Goal: Ask a question

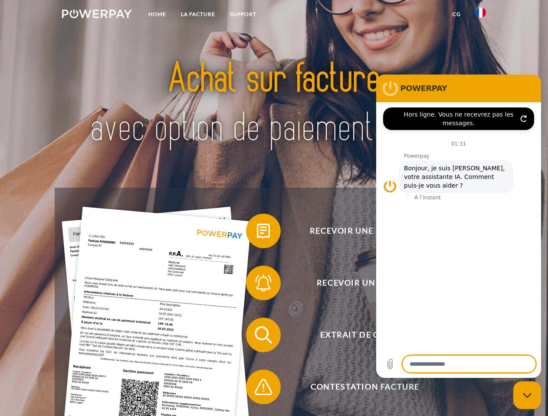
click at [97, 15] on img at bounding box center [97, 14] width 70 height 9
click at [481, 15] on img at bounding box center [480, 12] width 10 height 10
click at [456, 14] on link "CG" at bounding box center [456, 15] width 23 height 16
click at [257, 233] on span at bounding box center [250, 231] width 43 height 43
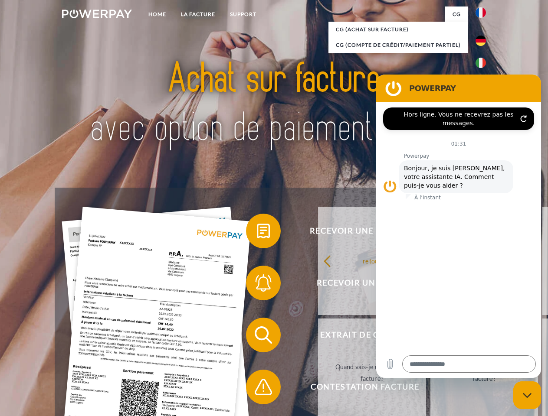
click at [318, 285] on link "retour" at bounding box center [372, 261] width 108 height 108
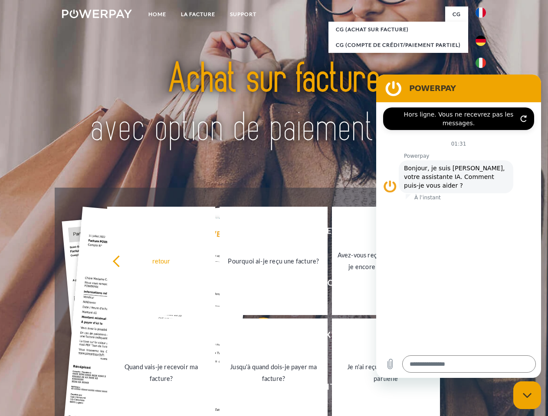
click at [215, 337] on link "Quand vais-je recevoir ma facture?" at bounding box center [161, 373] width 108 height 108
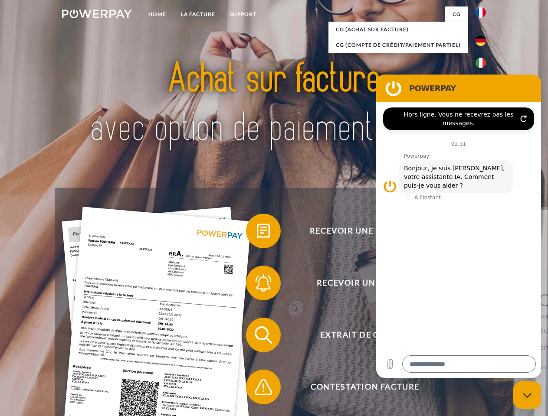
click at [257, 389] on span at bounding box center [250, 387] width 43 height 43
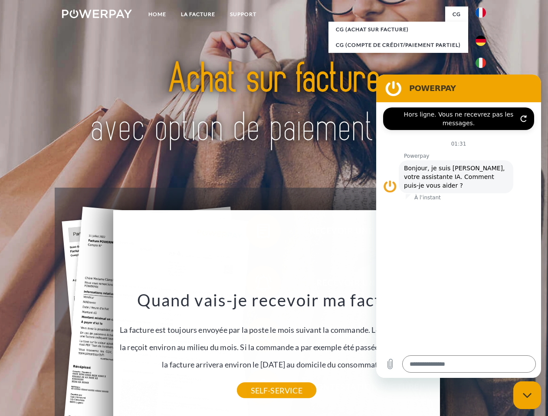
click at [527, 396] on icon "Fermer la fenêtre de messagerie" at bounding box center [527, 396] width 9 height 6
type textarea "*"
